Goal: Use online tool/utility: Utilize a website feature to perform a specific function

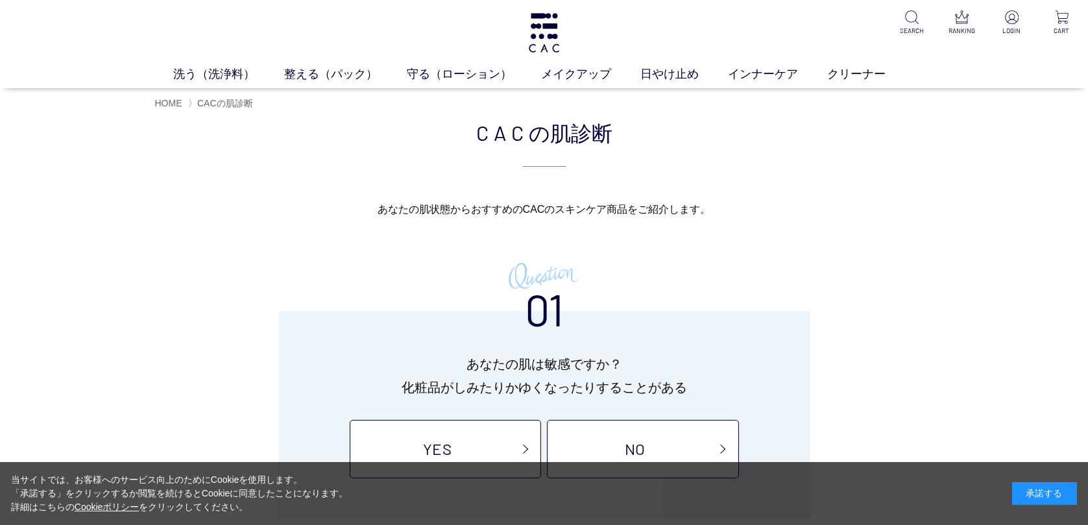
click at [1032, 485] on div "承諾する" at bounding box center [1044, 493] width 65 height 23
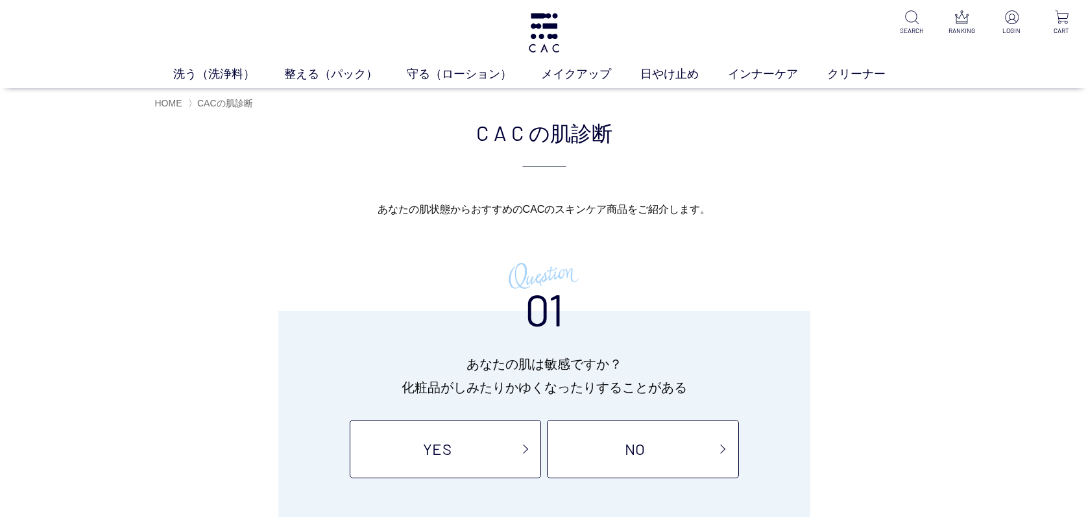
scroll to position [2, 0]
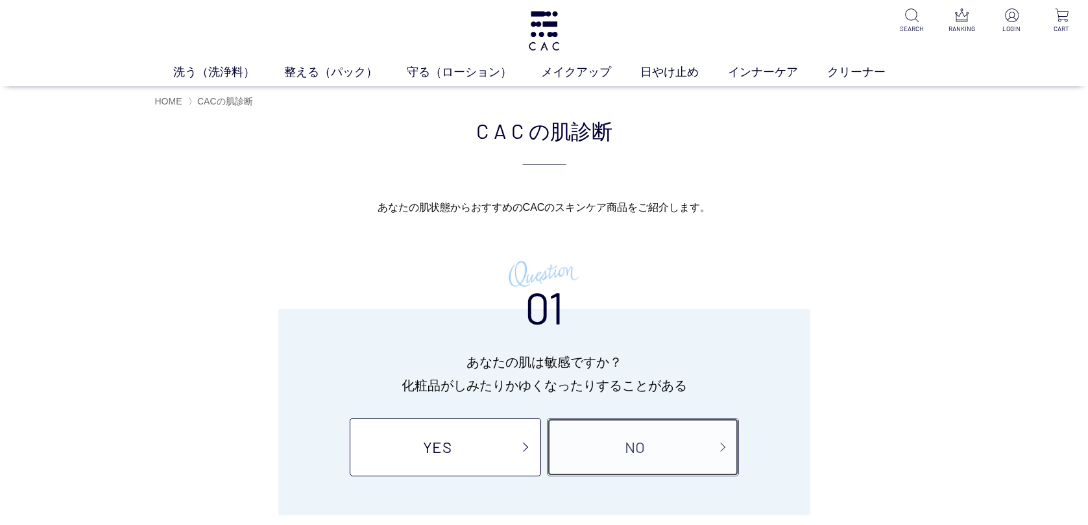
click at [694, 448] on link "NO" at bounding box center [642, 447] width 191 height 58
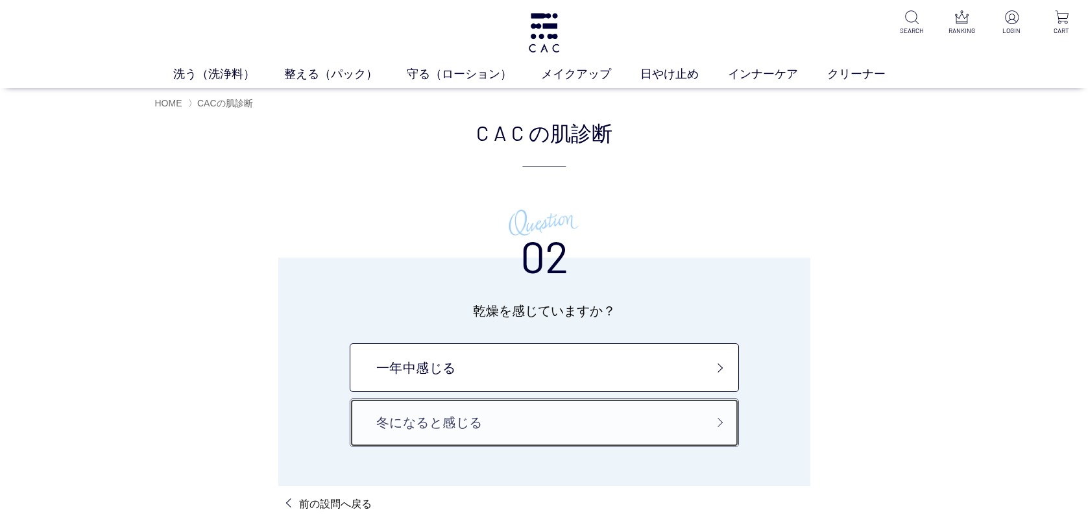
click at [699, 432] on link "冬になると感じる" at bounding box center [544, 422] width 389 height 49
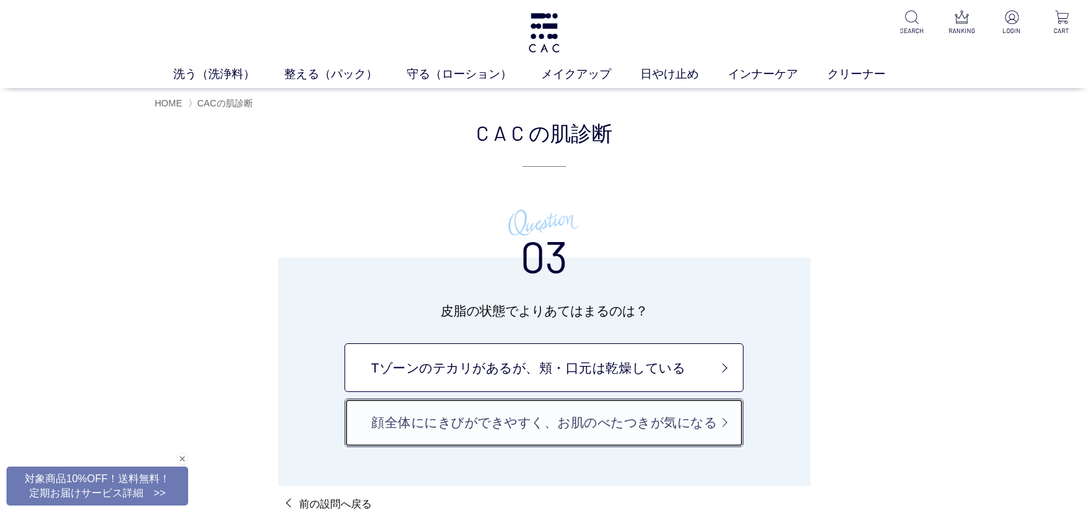
click at [699, 424] on link "顔全体ににきびができやすく、お肌のべたつきが気になる" at bounding box center [543, 422] width 399 height 49
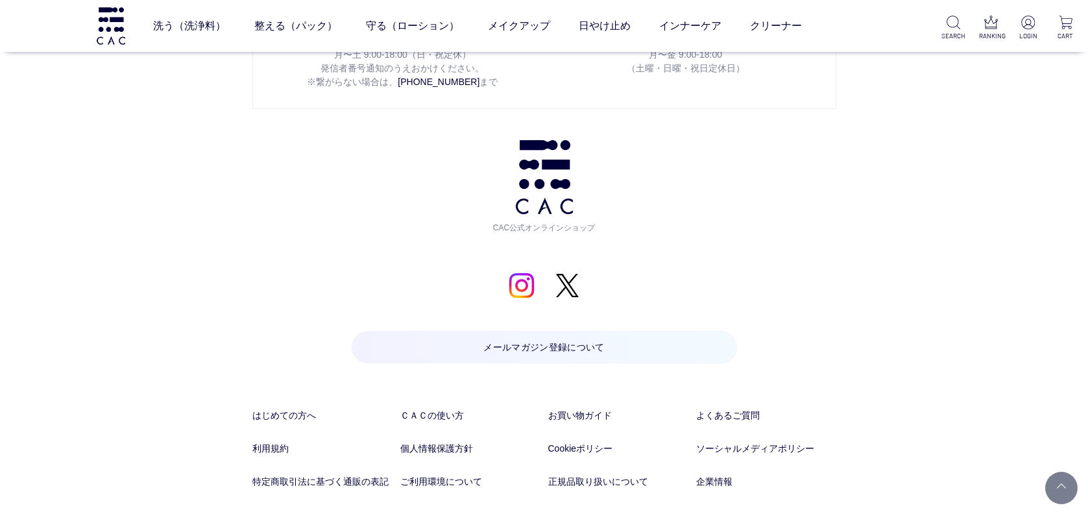
scroll to position [3317, 0]
